Goal: Task Accomplishment & Management: Complete application form

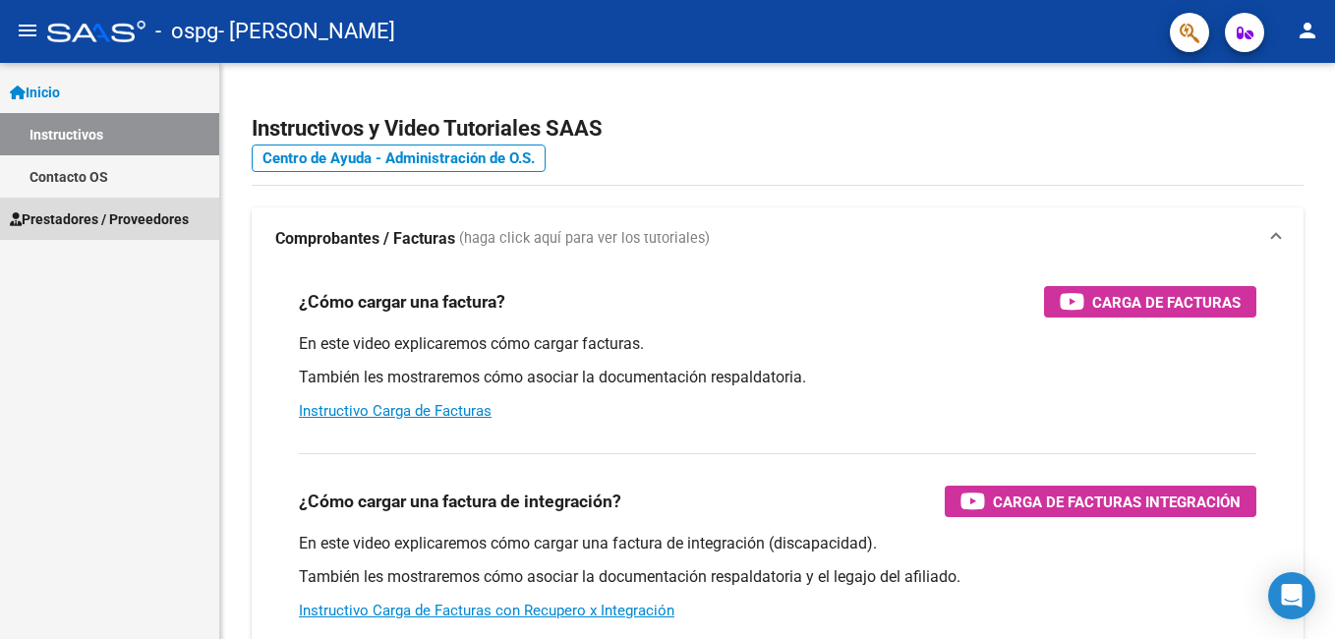
click at [128, 221] on span "Prestadores / Proveedores" at bounding box center [99, 219] width 179 height 22
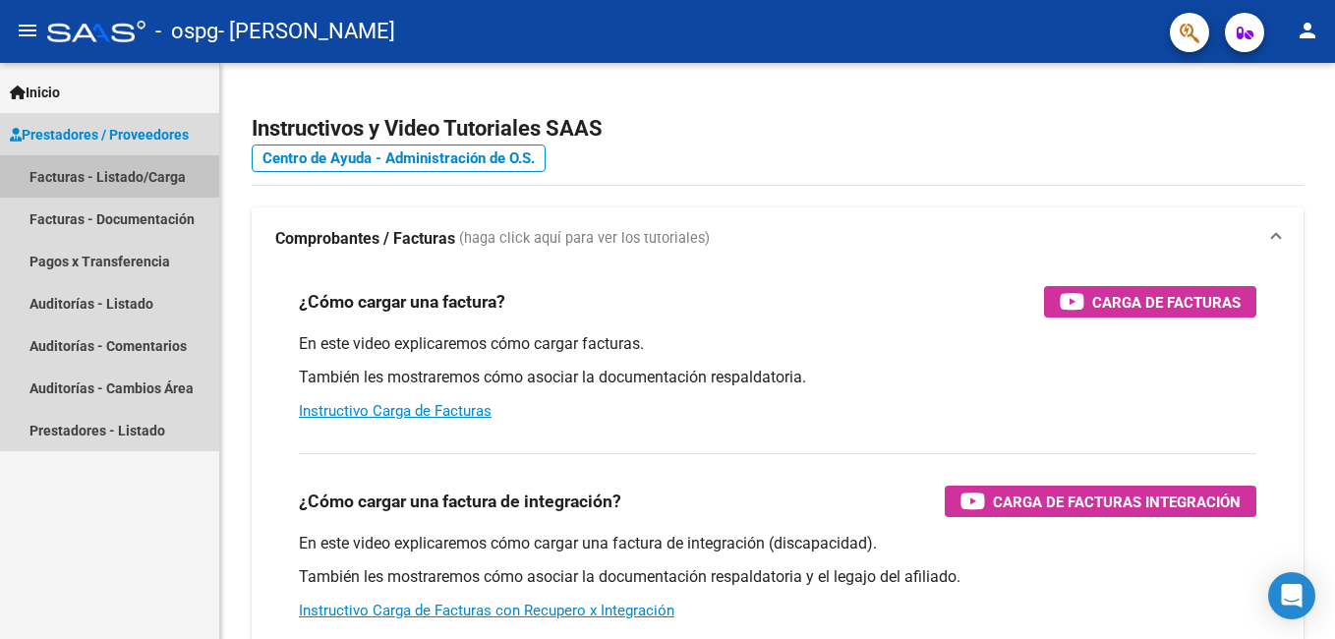
click at [137, 178] on link "Facturas - Listado/Carga" at bounding box center [109, 176] width 219 height 42
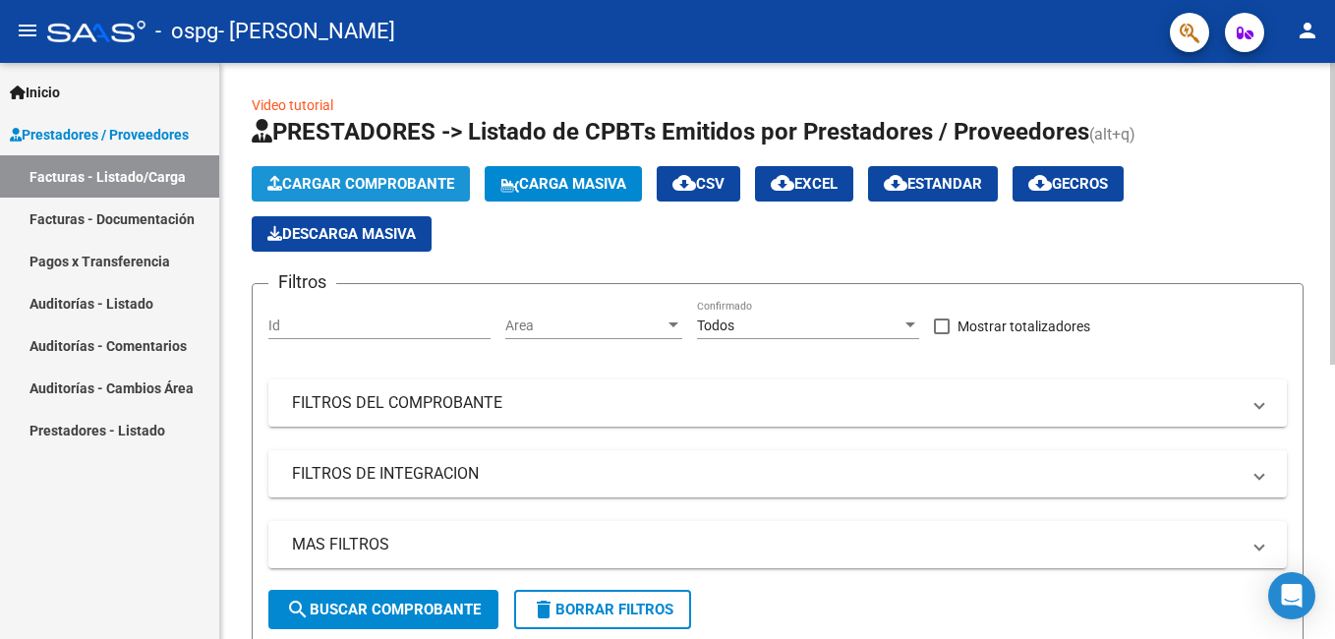
click at [334, 184] on span "Cargar Comprobante" at bounding box center [360, 184] width 187 height 18
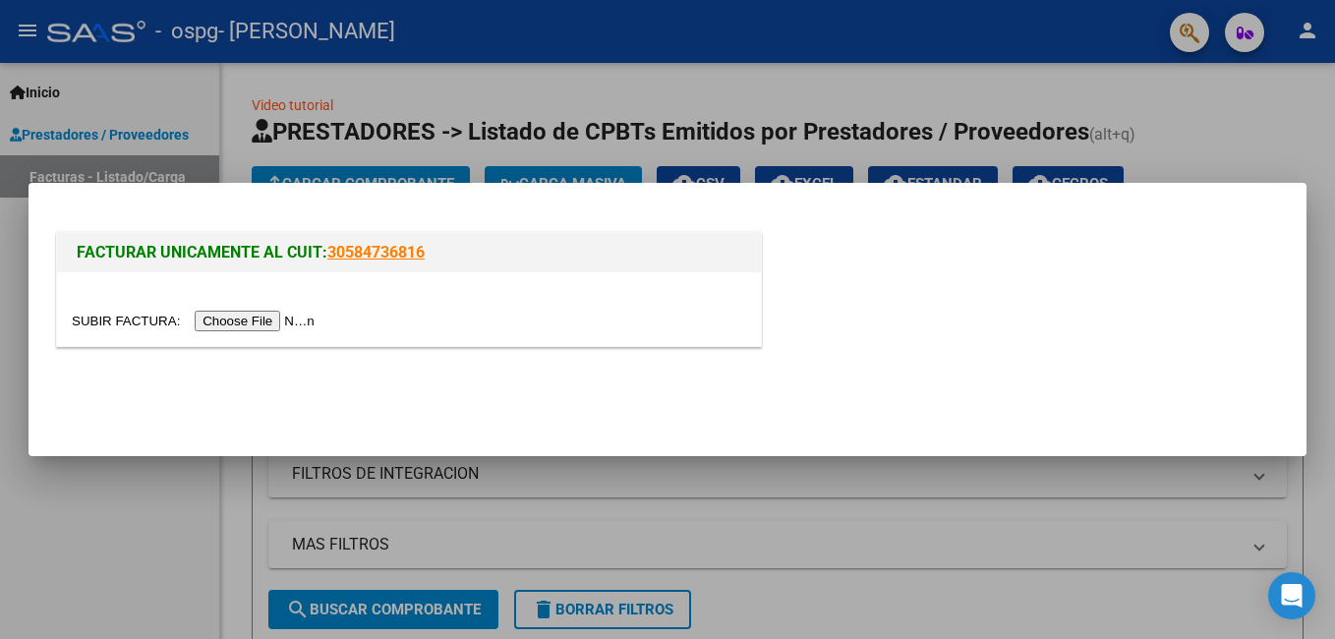
click at [235, 325] on input "file" at bounding box center [196, 321] width 249 height 21
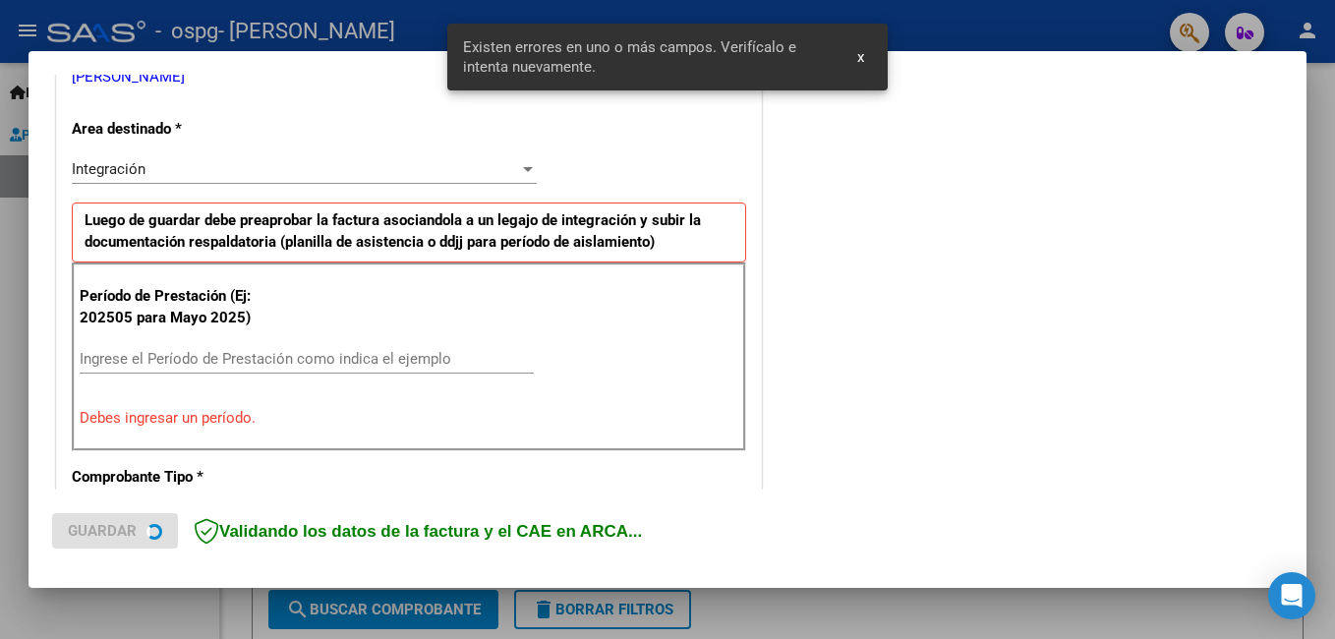
scroll to position [440, 0]
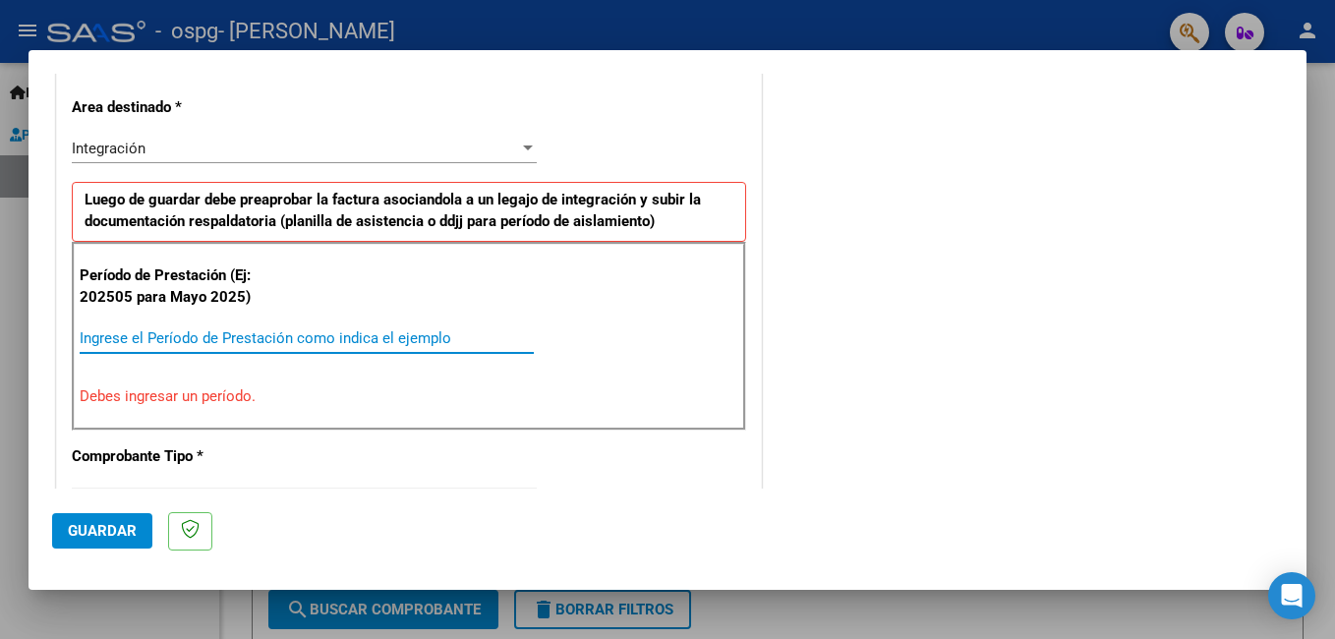
drag, startPoint x: 224, startPoint y: 335, endPoint x: 294, endPoint y: 353, distance: 72.0
click at [229, 335] on input "Ingrese el Período de Prestación como indica el ejemplo" at bounding box center [307, 338] width 454 height 18
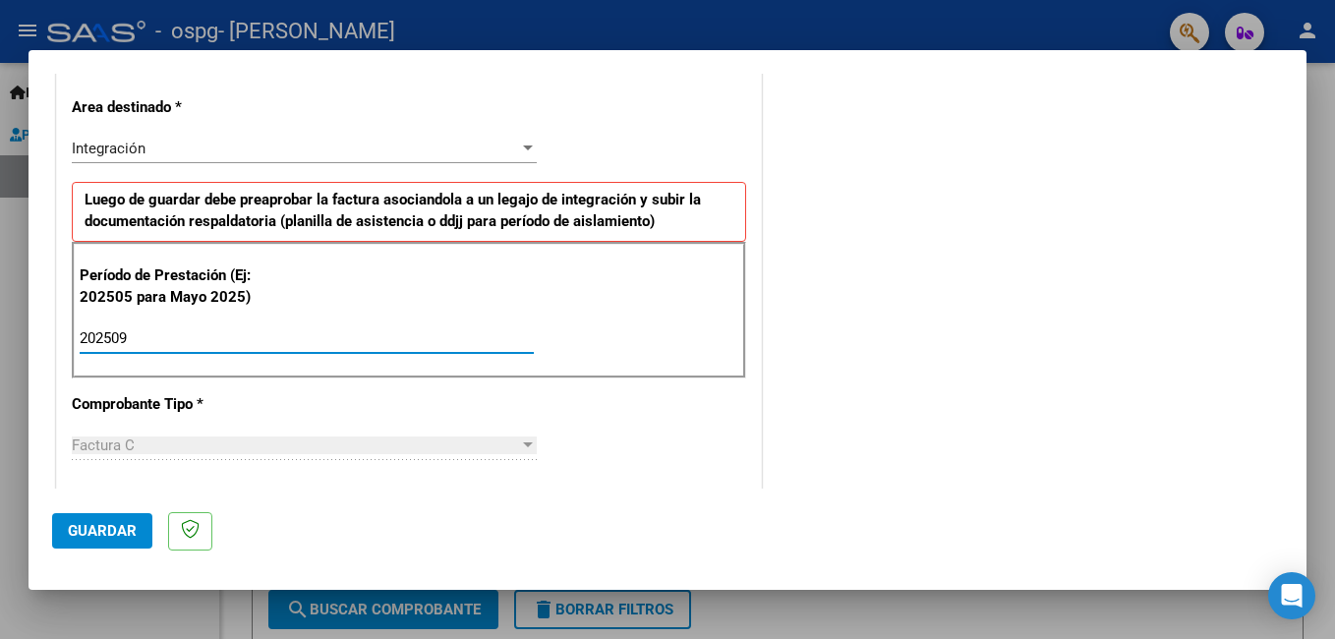
type input "202509"
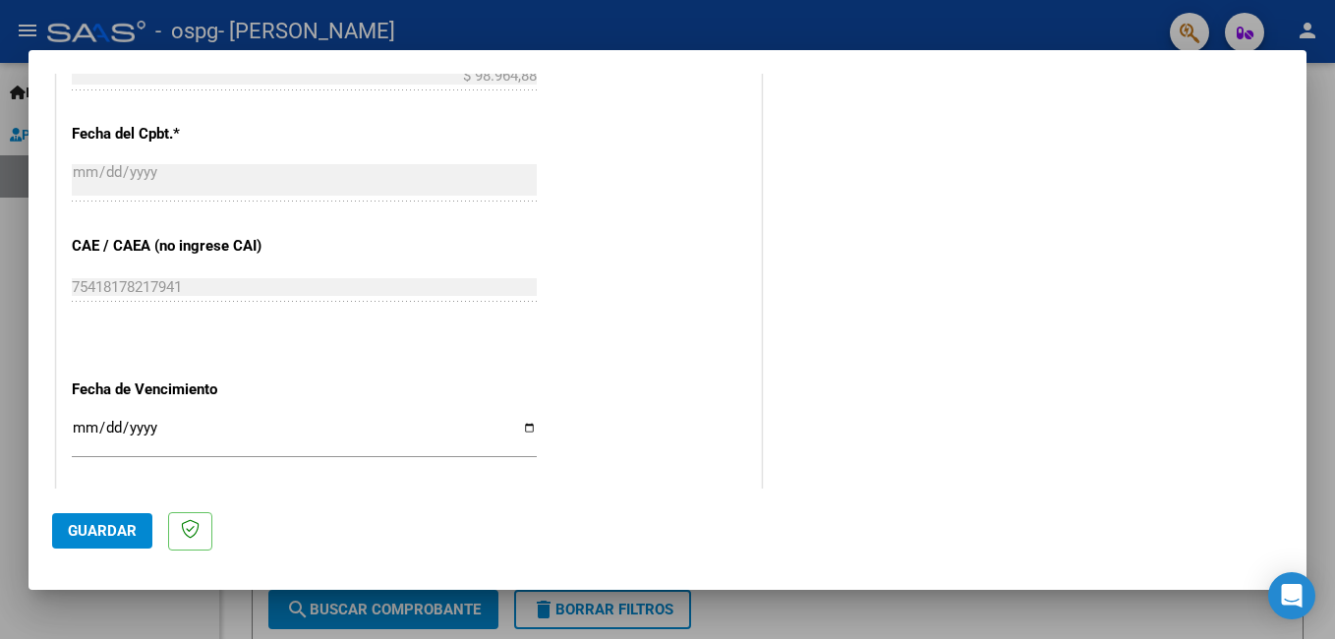
scroll to position [1148, 0]
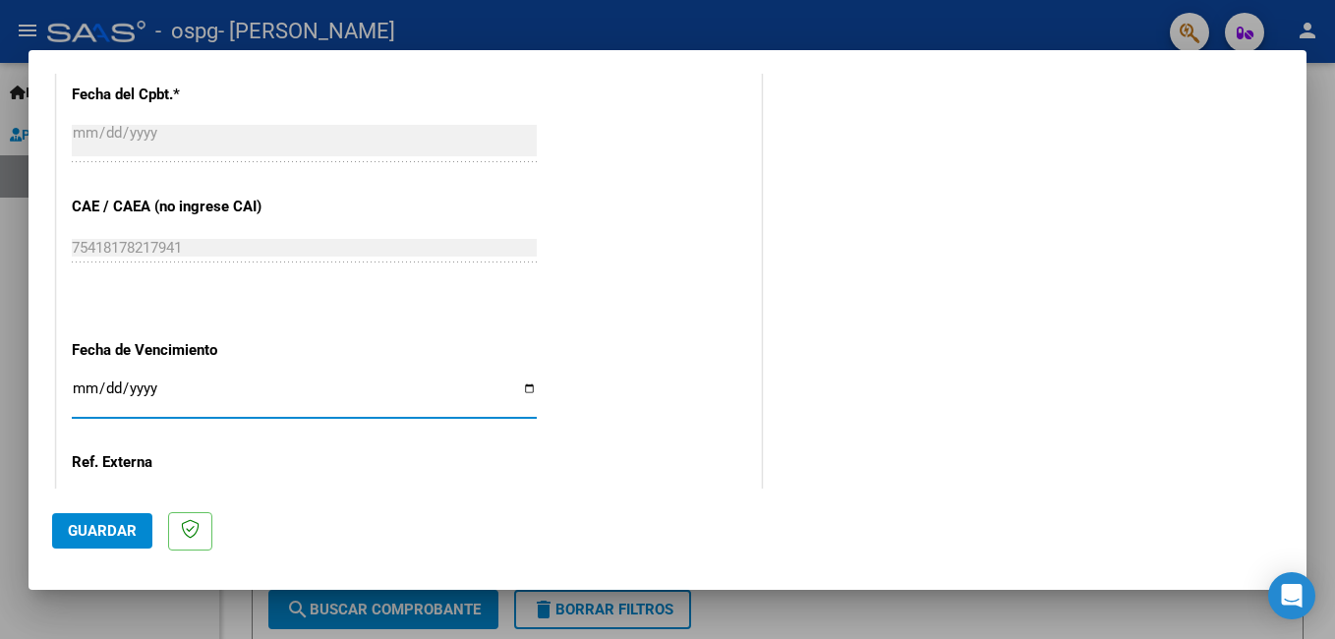
click at [524, 389] on input "Ingresar la fecha" at bounding box center [304, 395] width 465 height 31
type input "[DATE]"
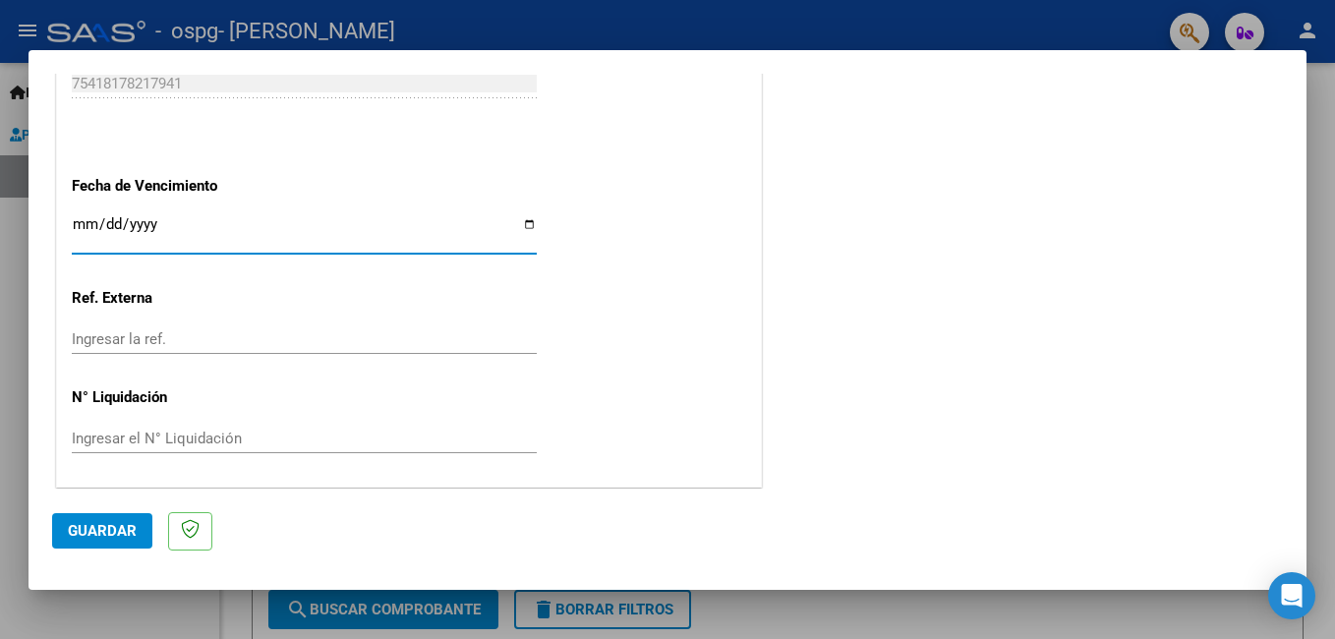
scroll to position [1314, 0]
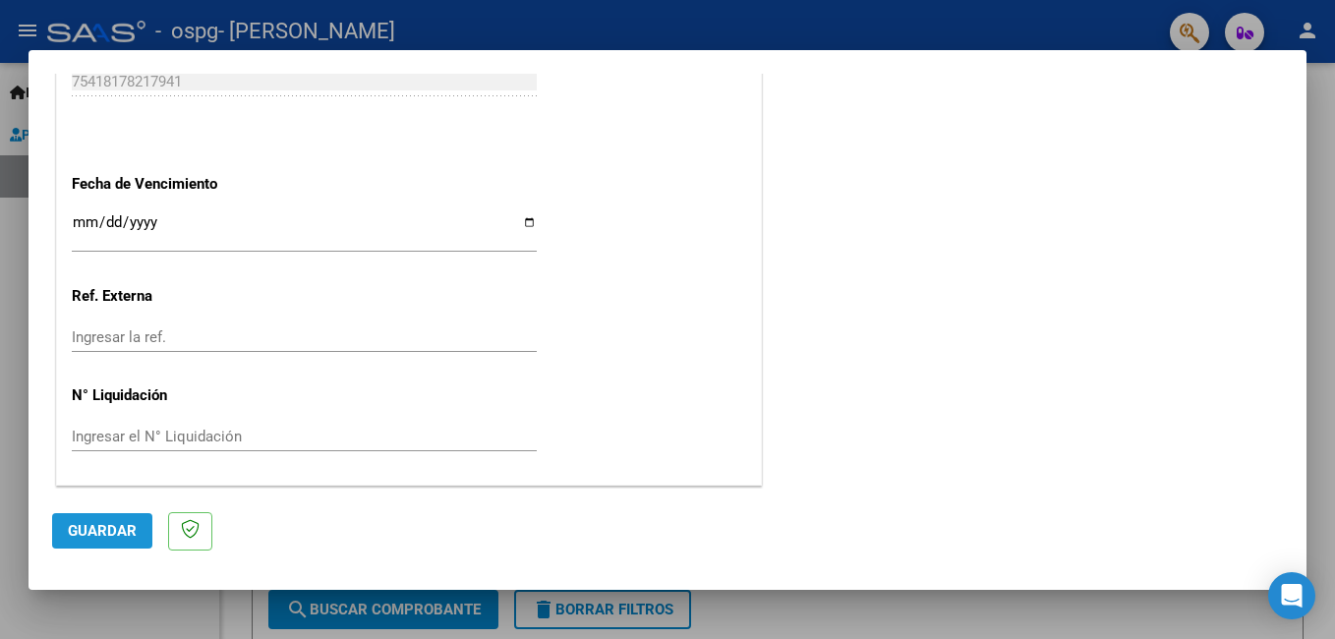
click at [87, 532] on span "Guardar" at bounding box center [102, 531] width 69 height 18
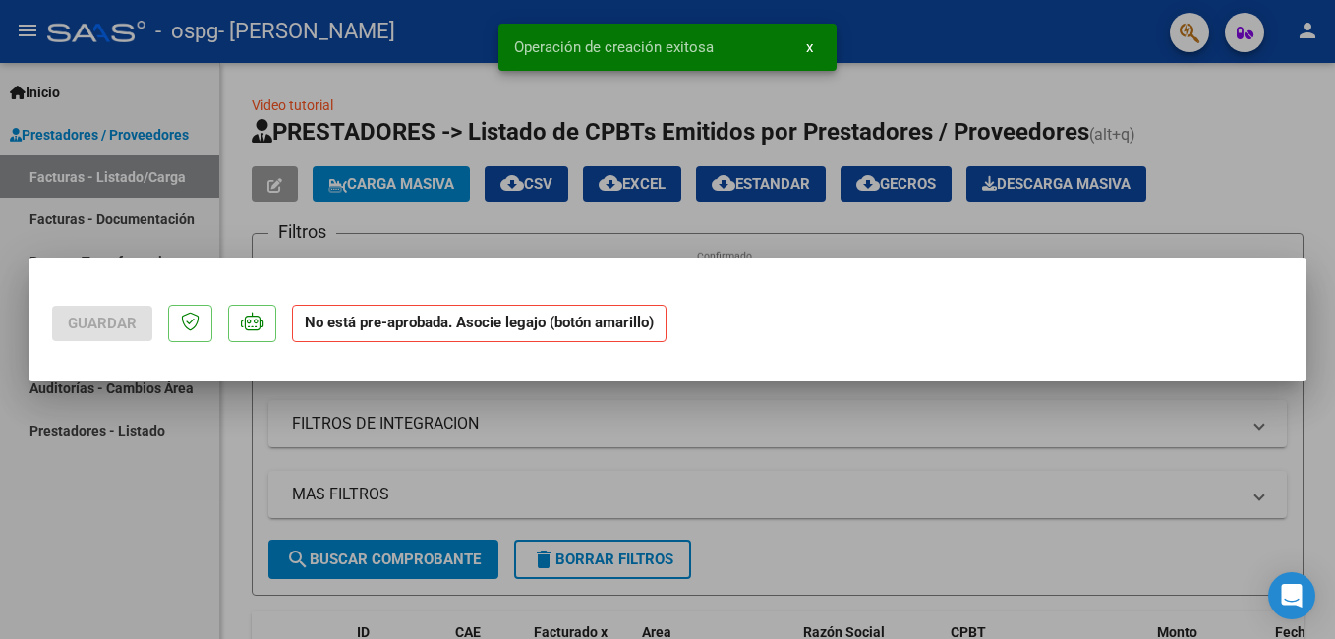
scroll to position [0, 0]
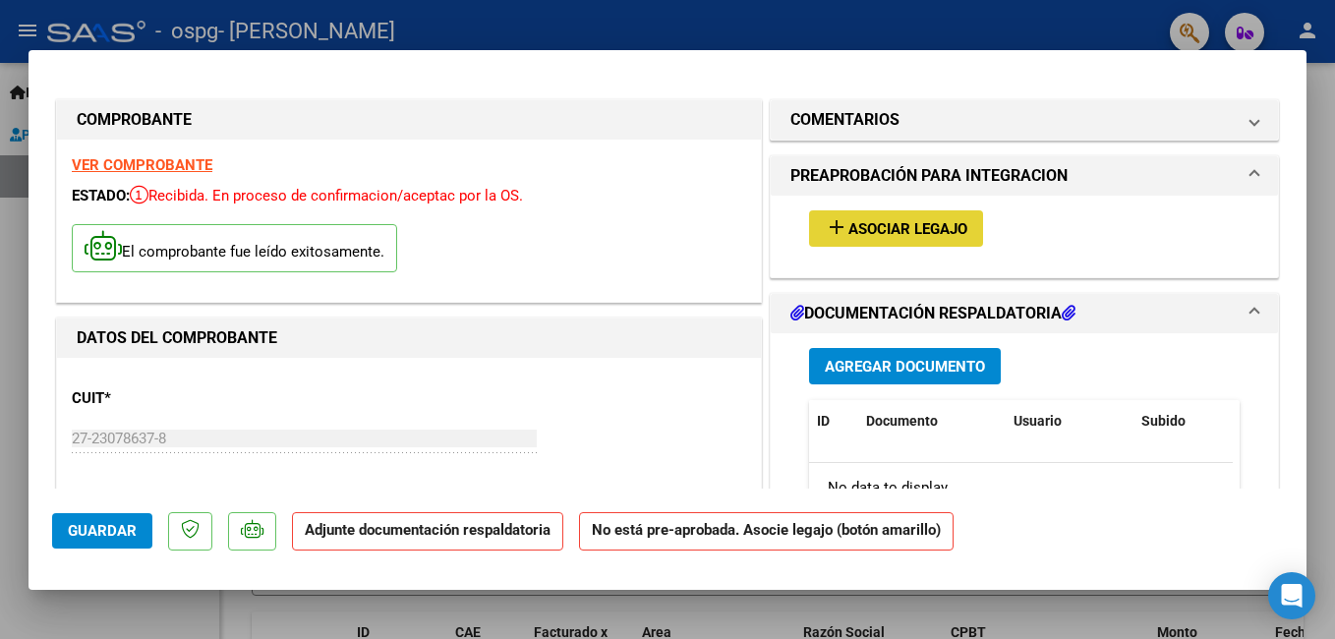
click at [887, 231] on span "Asociar Legajo" at bounding box center [907, 229] width 119 height 18
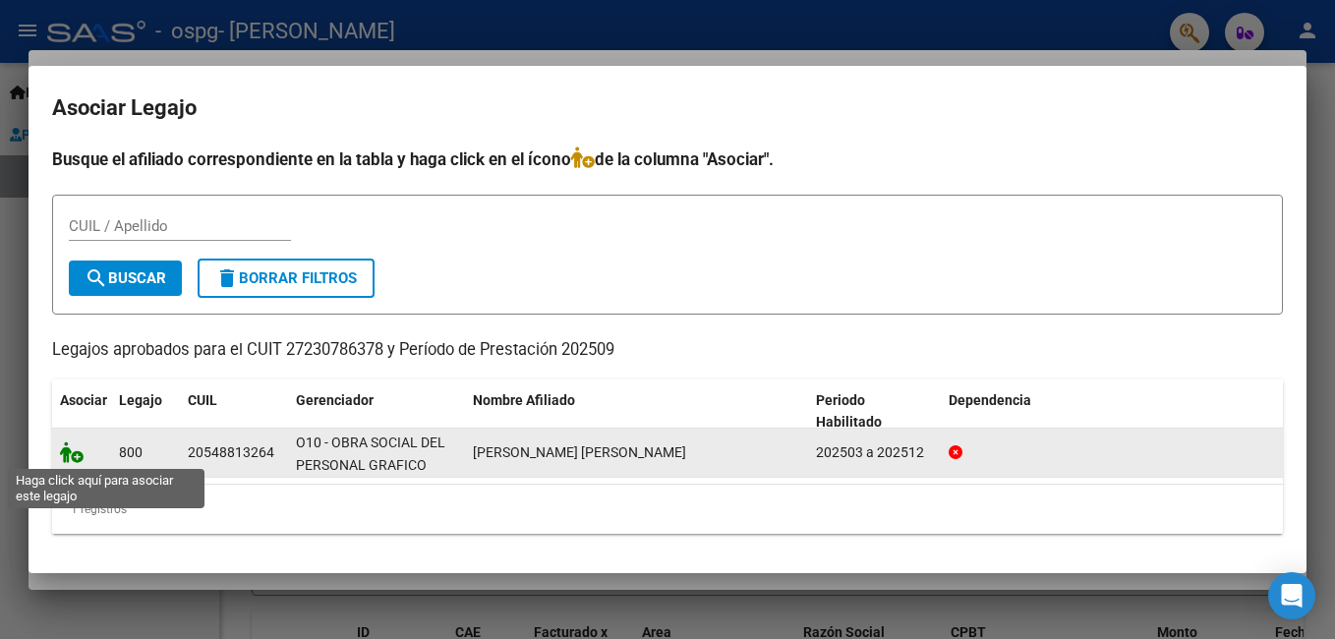
click at [77, 453] on icon at bounding box center [72, 452] width 24 height 22
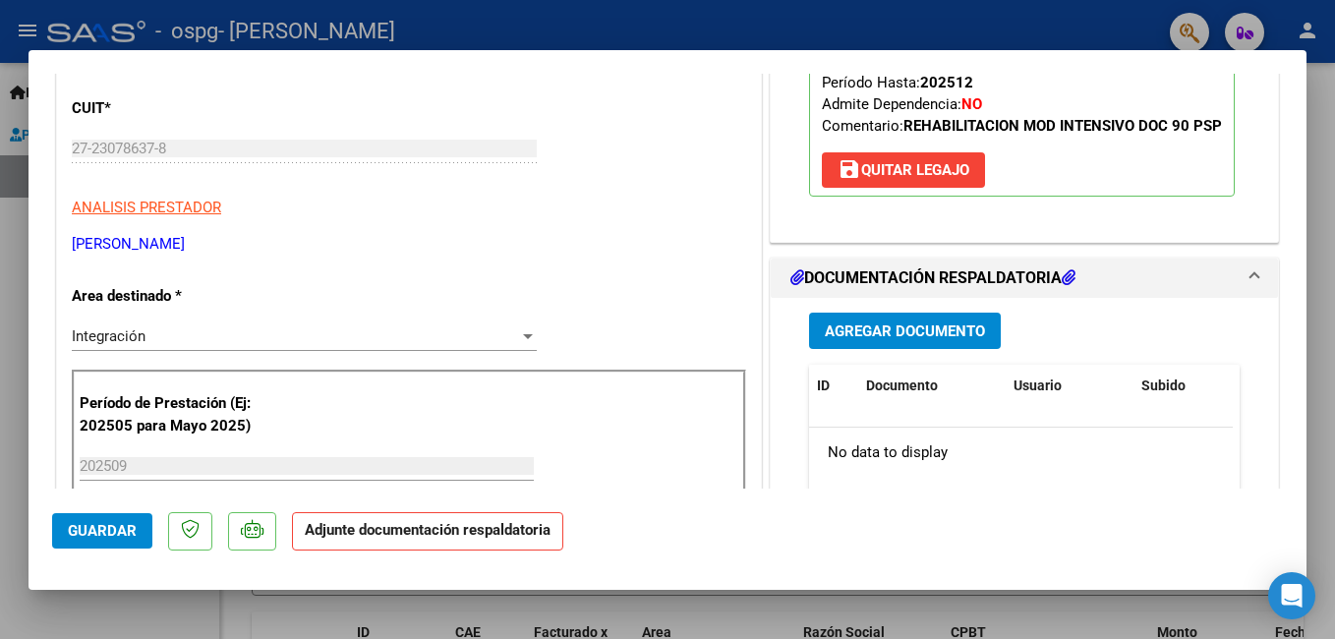
scroll to position [295, 0]
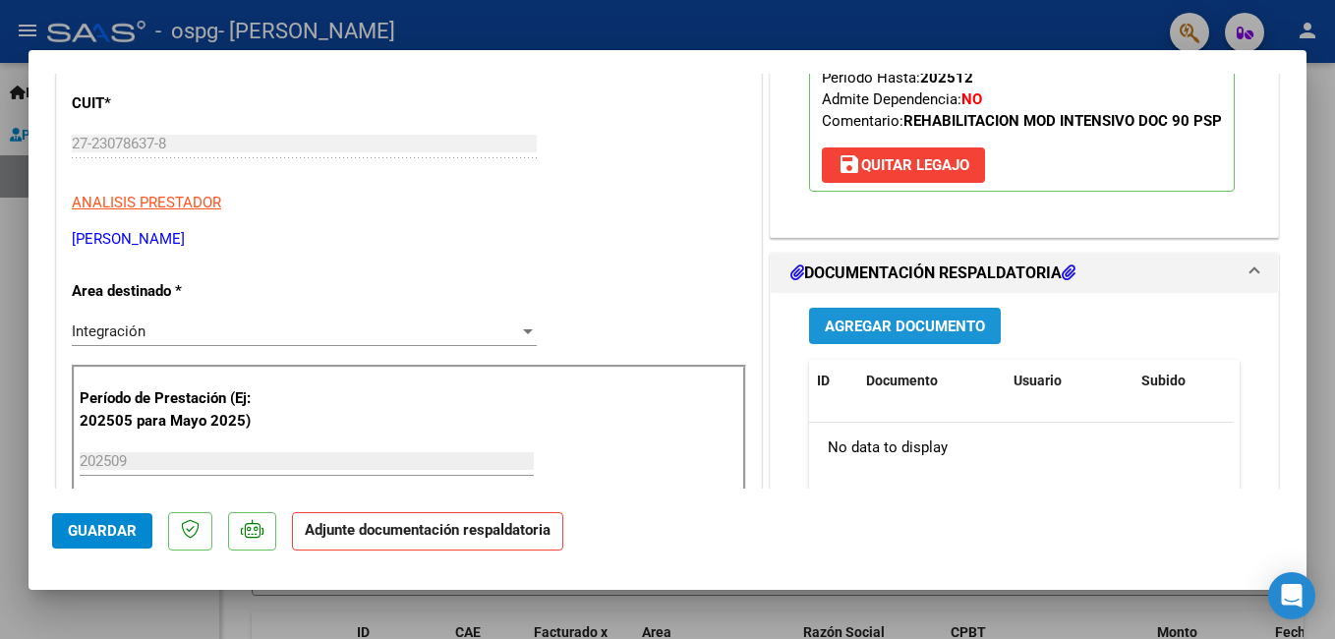
click at [845, 335] on span "Agregar Documento" at bounding box center [905, 327] width 160 height 18
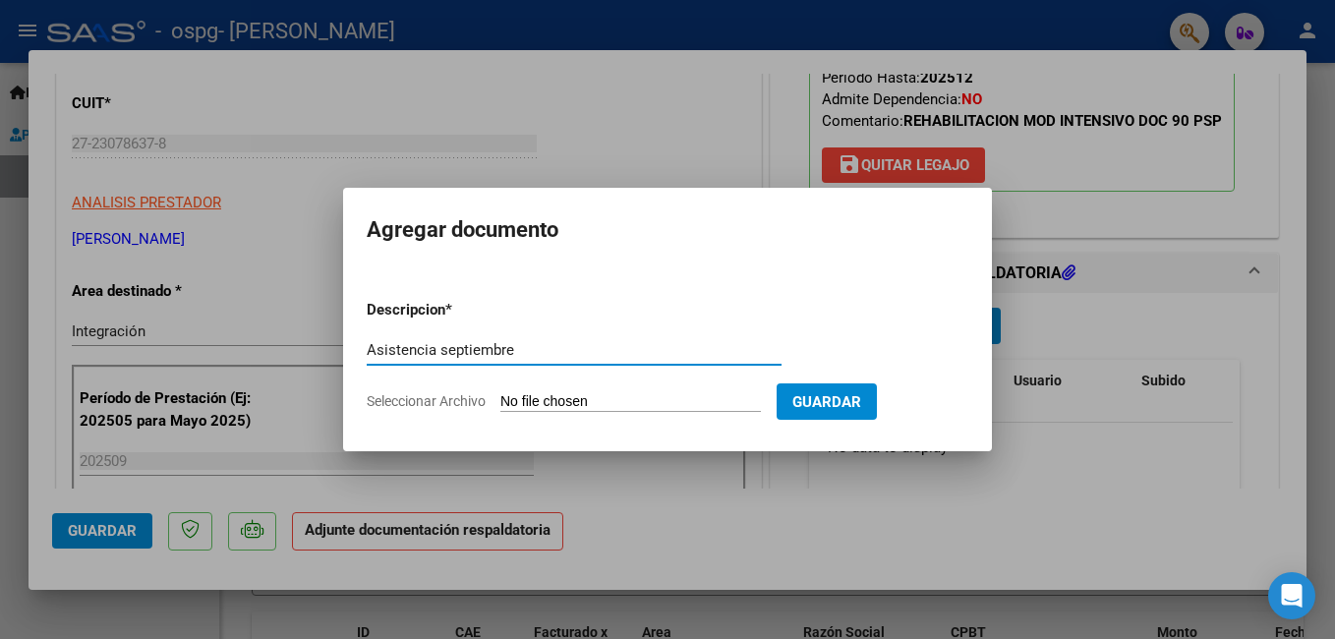
type input "Asistencia septiembre"
click at [525, 400] on input "Seleccionar Archivo" at bounding box center [630, 402] width 261 height 19
type input "C:\fakepath\asistencia septiembre [PERSON_NAME] .pdf"
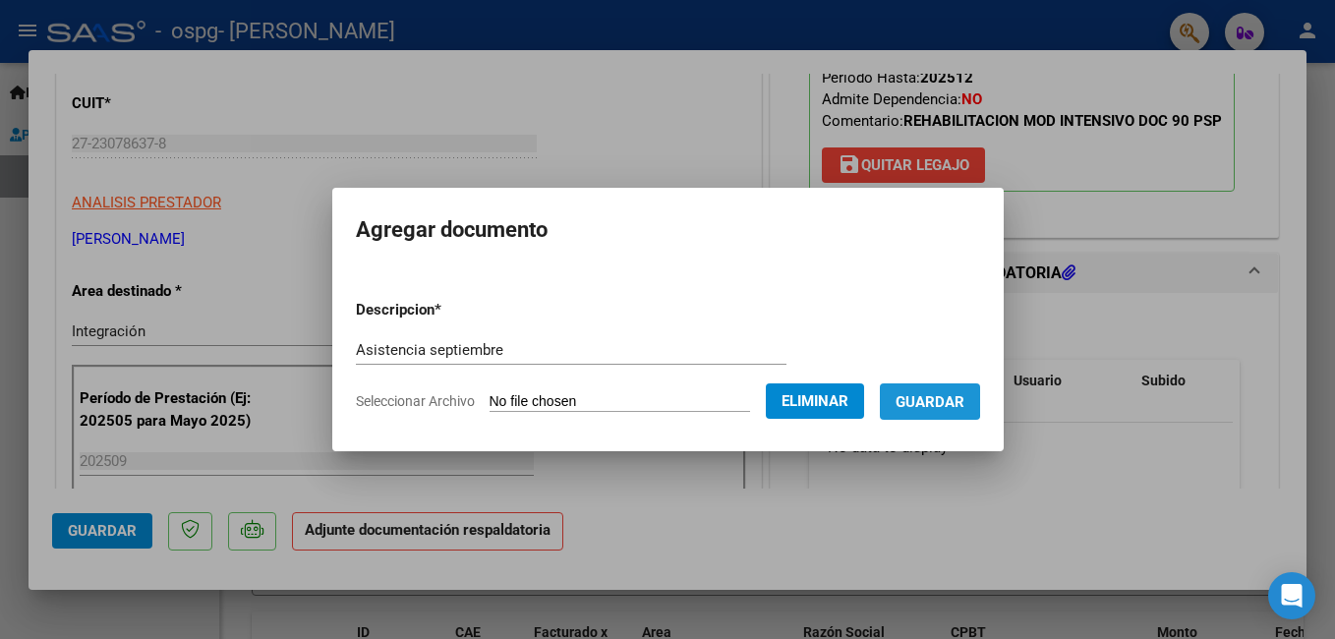
click at [906, 397] on span "Guardar" at bounding box center [930, 402] width 69 height 18
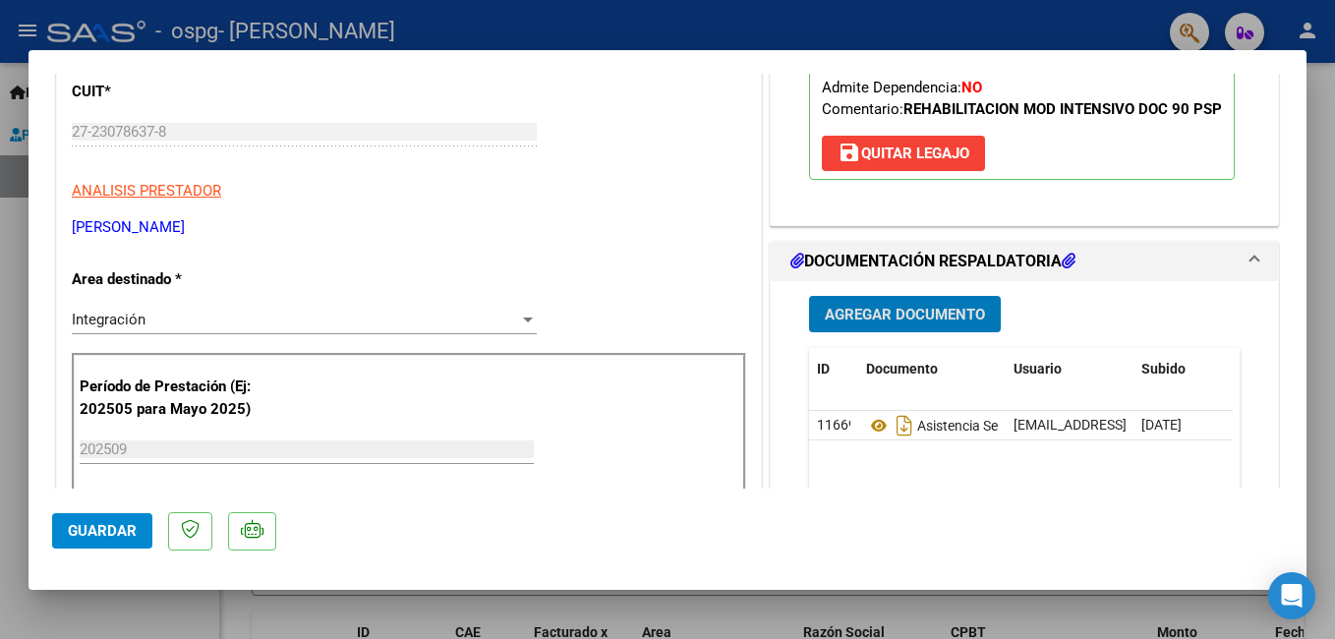
scroll to position [393, 0]
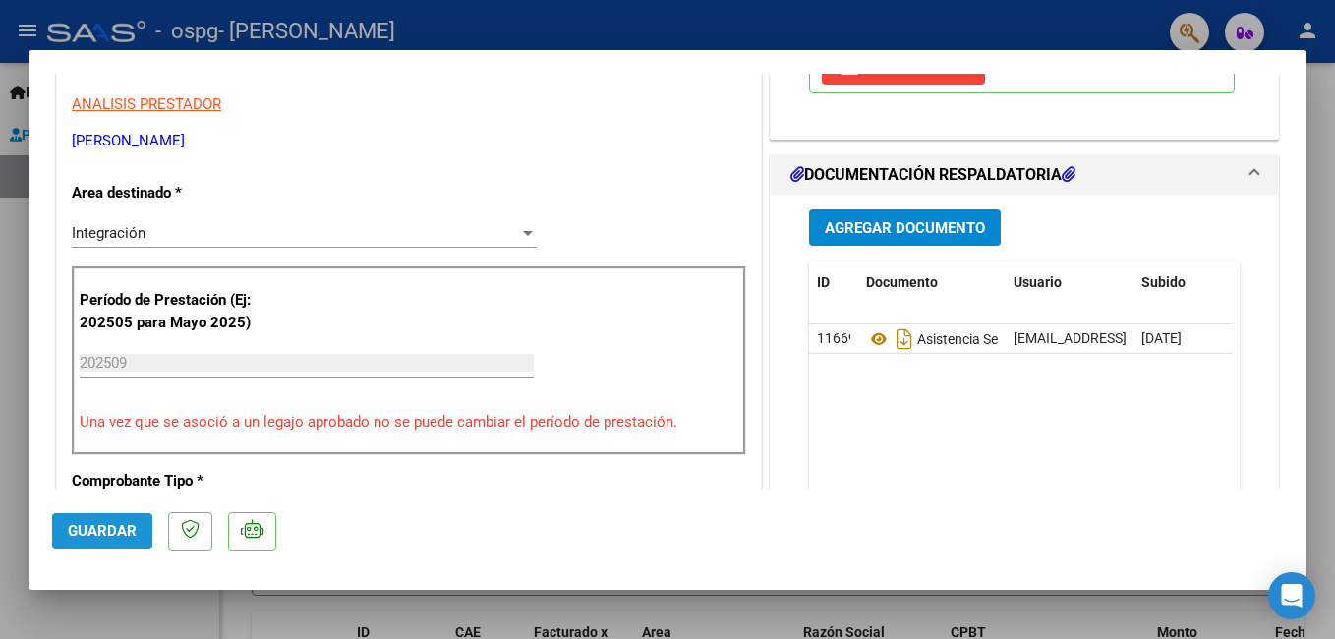
click at [107, 536] on span "Guardar" at bounding box center [102, 531] width 69 height 18
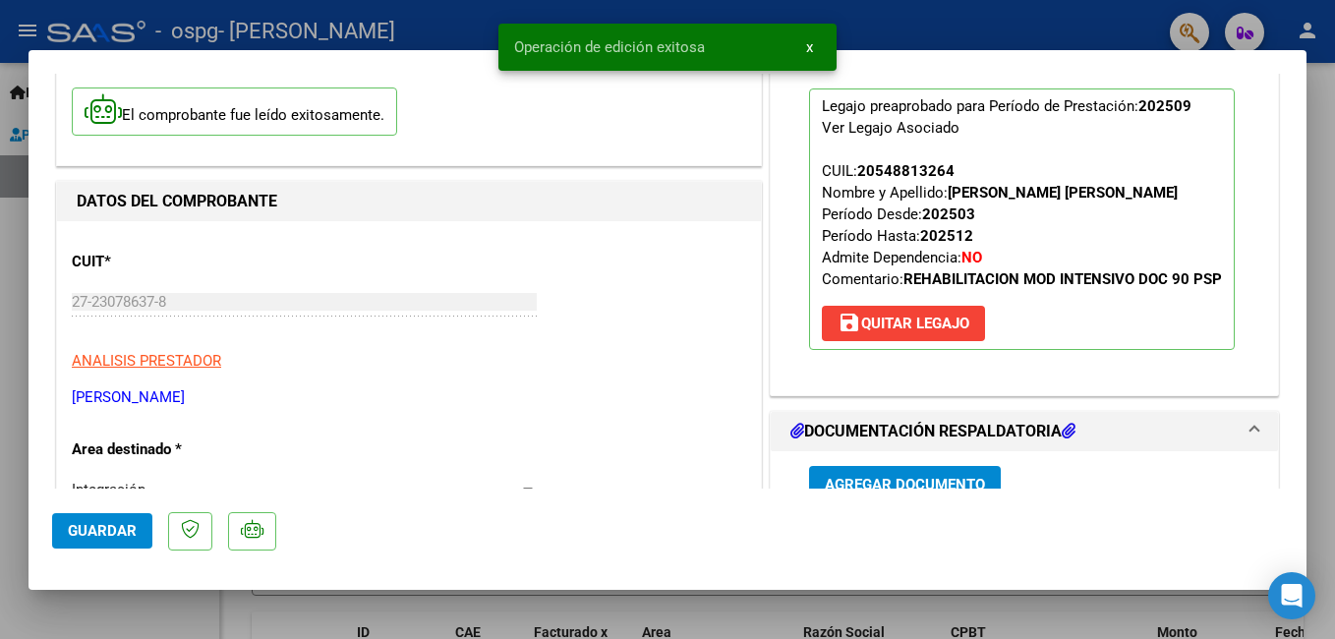
scroll to position [0, 0]
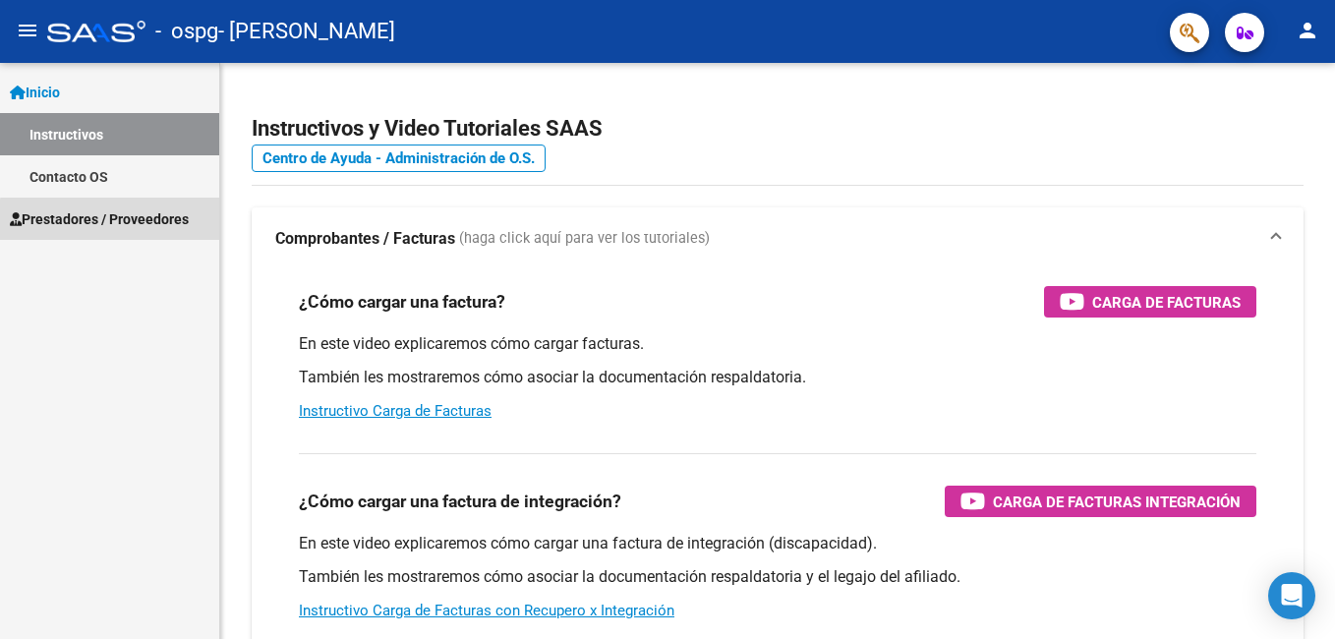
click at [121, 221] on span "Prestadores / Proveedores" at bounding box center [99, 219] width 179 height 22
click at [66, 220] on span "Prestadores / Proveedores" at bounding box center [99, 219] width 179 height 22
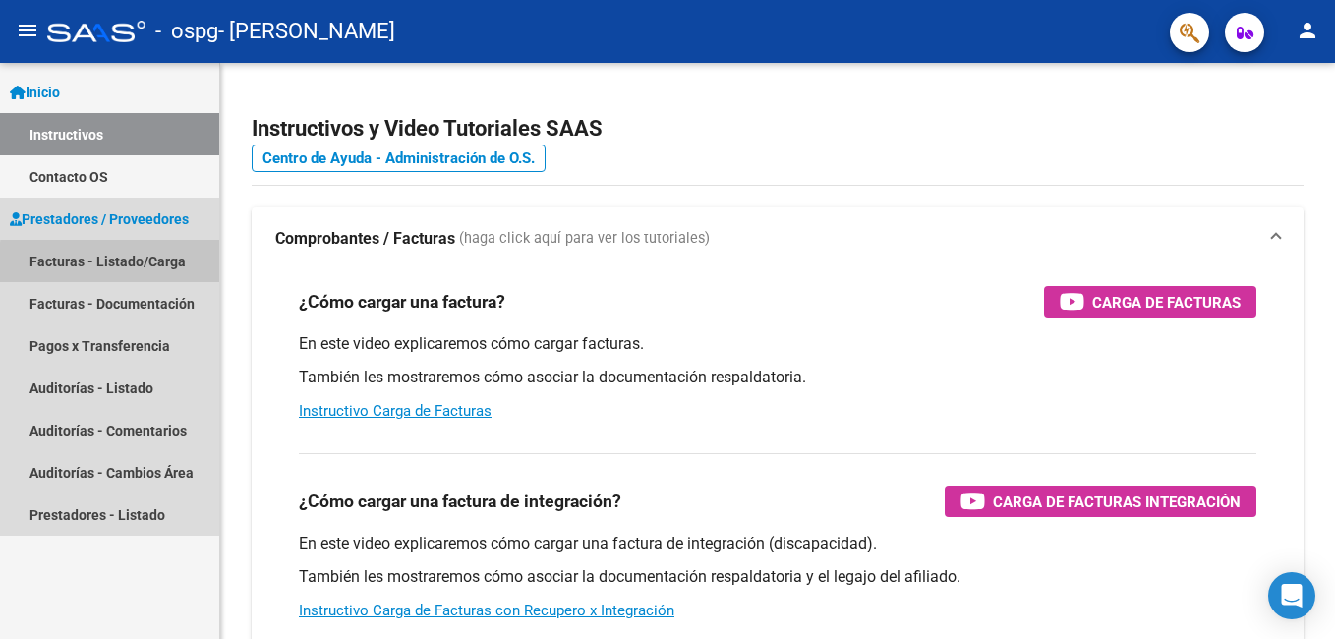
click at [118, 263] on link "Facturas - Listado/Carga" at bounding box center [109, 261] width 219 height 42
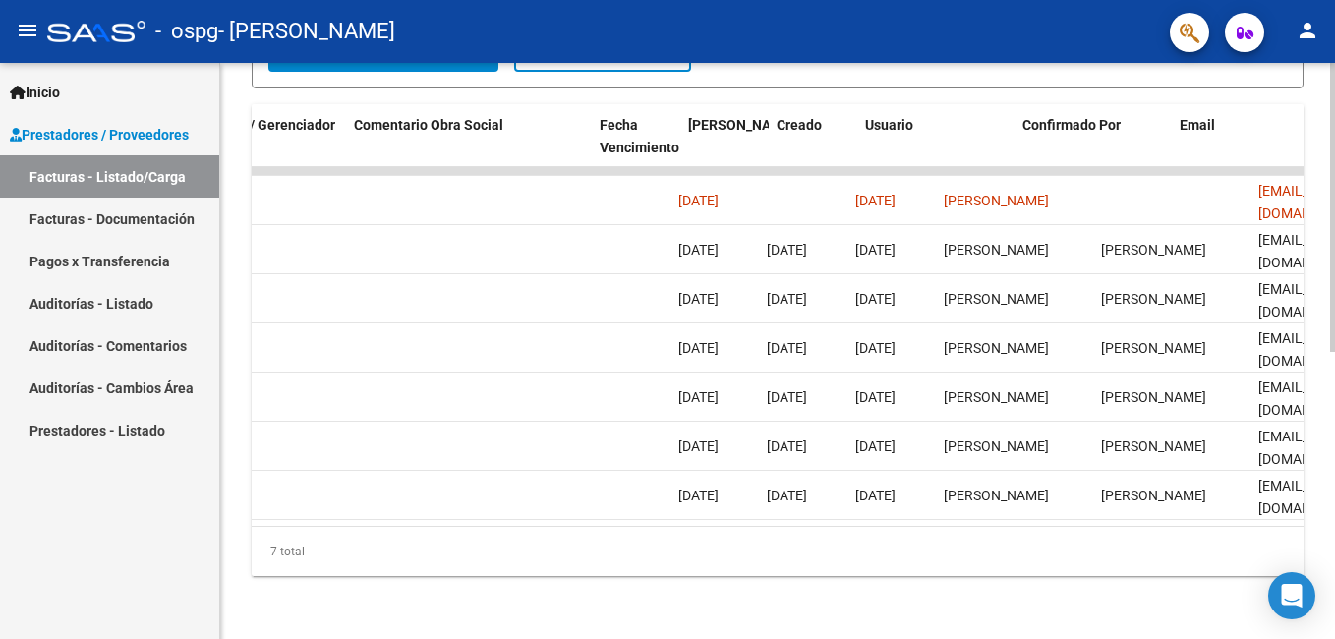
scroll to position [0, 3093]
